Goal: Task Accomplishment & Management: Manage account settings

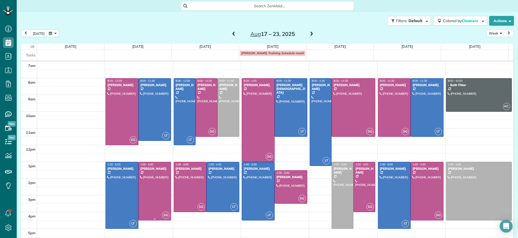
scroll to position [2, 2]
click at [139, 6] on div "Search ZenMaid…" at bounding box center [267, 5] width 501 height 9
click at [198, 1] on div "Search ZenMaid…" at bounding box center [267, 5] width 173 height 10
click at [210, 1] on div "Search ZenMaid…" at bounding box center [267, 5] width 173 height 10
click at [213, 4] on span "Search ZenMaid…" at bounding box center [269, 5] width 164 height 5
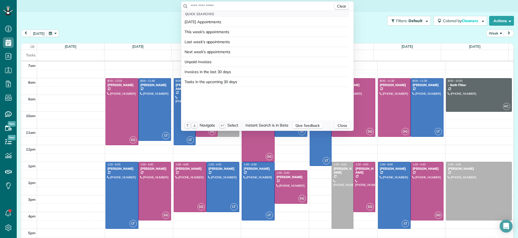
click at [222, 8] on input "text" at bounding box center [261, 5] width 142 height 5
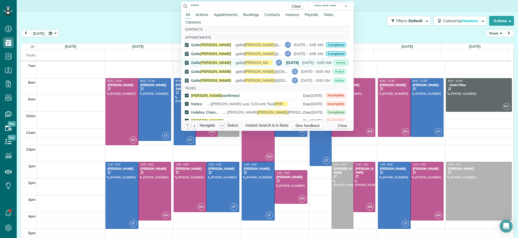
scroll to position [12, 0]
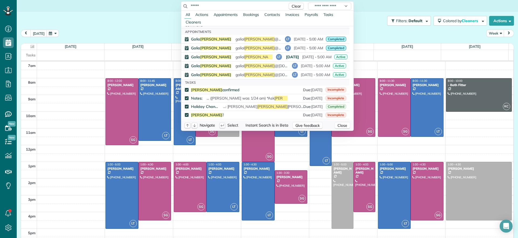
type input "*****"
click at [89, 100] on html "Dashboard Scheduling Calendar View List View Dispatch View - Weekly scheduling …" at bounding box center [259, 119] width 518 height 238
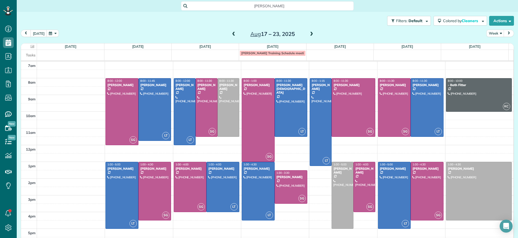
click at [231, 34] on span at bounding box center [234, 34] width 6 height 5
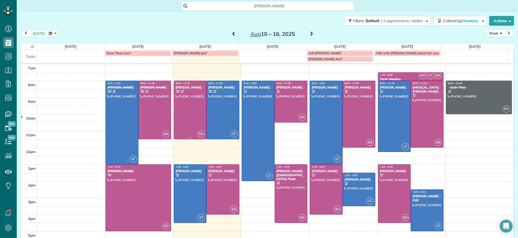
click at [201, 102] on div at bounding box center [190, 110] width 32 height 58
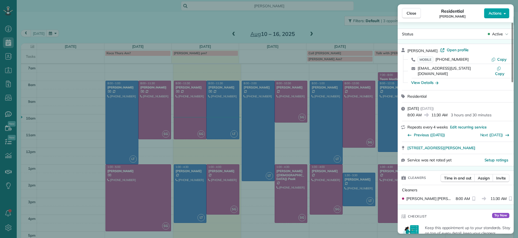
click at [493, 16] on button "Actions" at bounding box center [496, 13] width 25 height 10
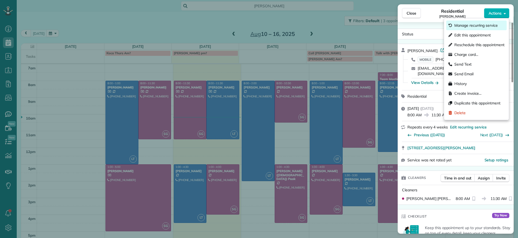
click at [477, 28] on span "Manage recurring service" at bounding box center [475, 25] width 43 height 5
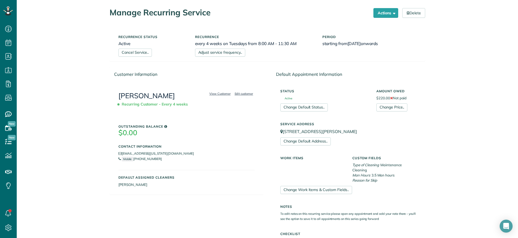
scroll to position [12, 0]
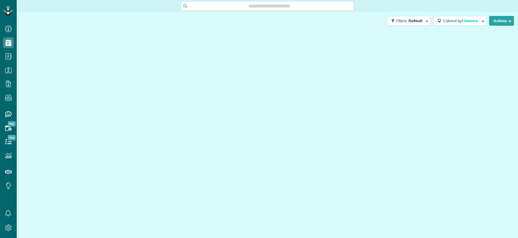
scroll to position [238, 17]
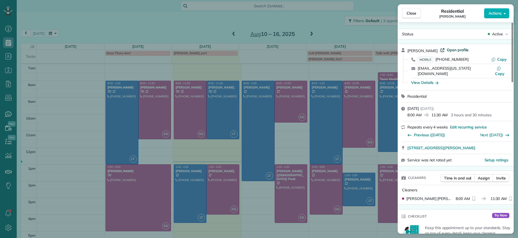
click at [454, 52] on span "Open profile" at bounding box center [458, 49] width 22 height 5
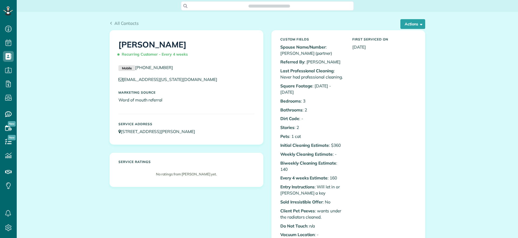
scroll to position [2, 2]
click at [396, 23] on div "Actions Edit Add Appointment Recent Activity Send Email Show Past appointments …" at bounding box center [410, 24] width 29 height 10
click at [407, 22] on button "Actions" at bounding box center [412, 24] width 25 height 10
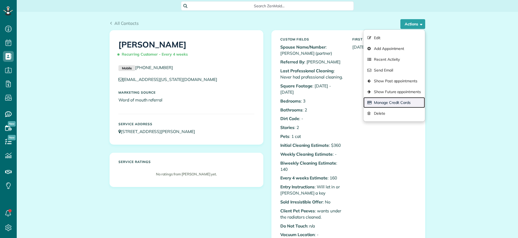
click at [409, 99] on link "Manage Credit Cards" at bounding box center [393, 102] width 61 height 11
